Goal: Navigation & Orientation: Find specific page/section

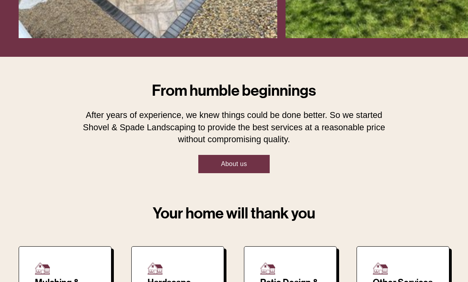
scroll to position [288, 0]
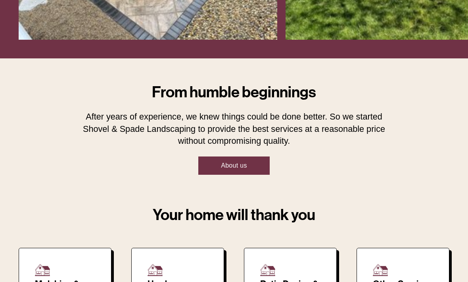
click at [237, 161] on link "About us" at bounding box center [234, 165] width 72 height 19
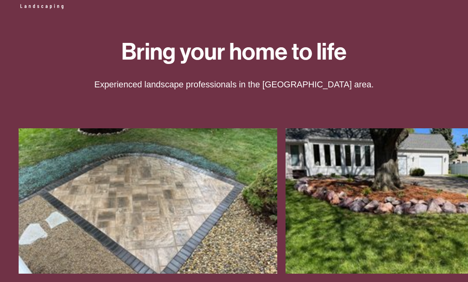
scroll to position [0, 0]
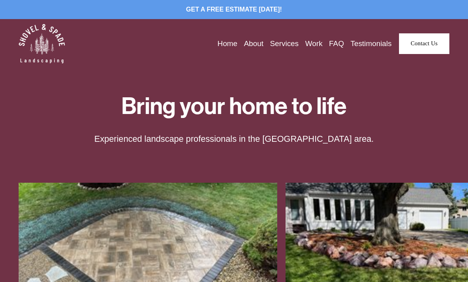
click at [217, 44] on link "Home" at bounding box center [227, 44] width 20 height 12
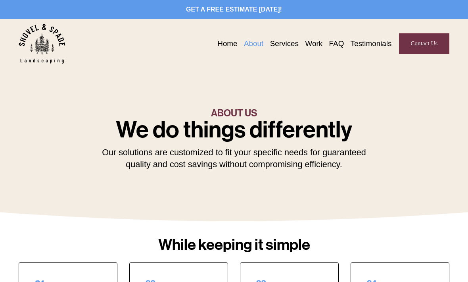
click at [282, 41] on link "Services" at bounding box center [284, 44] width 29 height 12
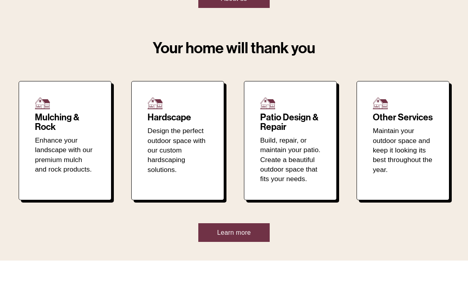
scroll to position [466, 0]
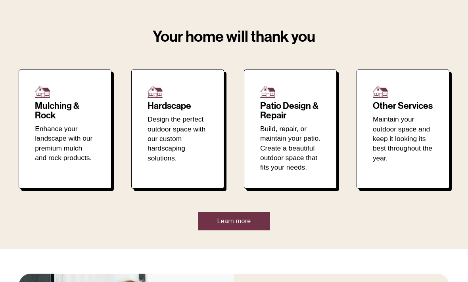
click at [64, 122] on div "Mulching & Rock Enhance your landscape with our premium mulch and rock products." at bounding box center [65, 131] width 60 height 61
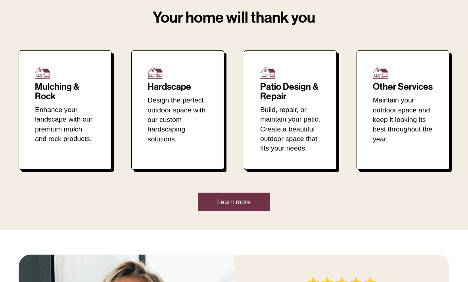
scroll to position [486, 0]
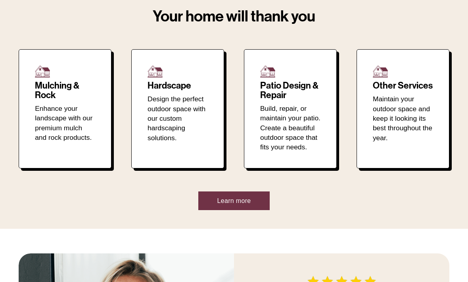
click at [61, 109] on p "Enhance your landscape with our premium mulch and rock products." at bounding box center [65, 123] width 60 height 39
click at [72, 107] on p "Enhance your landscape with our premium mulch and rock products." at bounding box center [65, 123] width 60 height 39
click at [67, 109] on p "Enhance your landscape with our premium mulch and rock products." at bounding box center [65, 123] width 60 height 39
click at [70, 104] on p "Enhance your landscape with our premium mulch and rock products." at bounding box center [65, 123] width 60 height 39
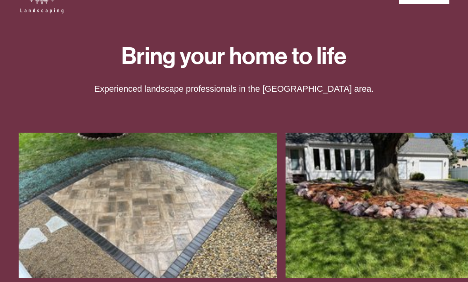
scroll to position [0, 0]
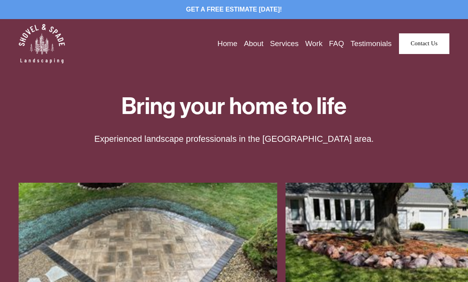
click at [287, 41] on link "Services" at bounding box center [284, 44] width 29 height 12
